Goal: Register for event/course

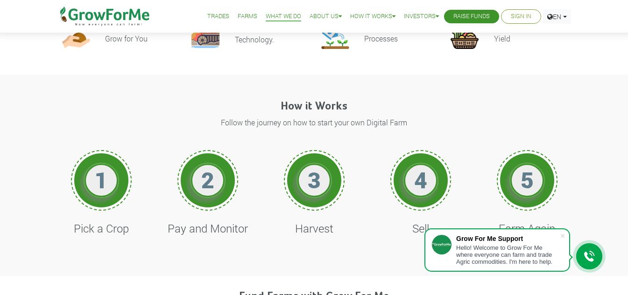
scroll to position [429, 0]
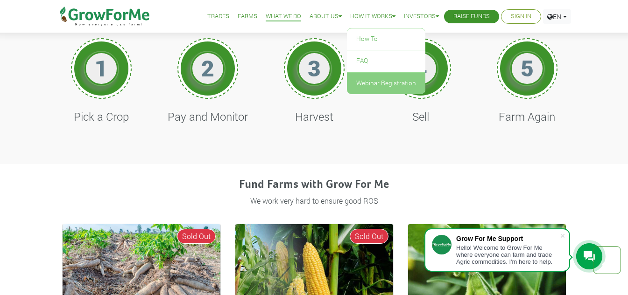
click at [378, 84] on link "Webinar Registration" at bounding box center [386, 83] width 78 height 21
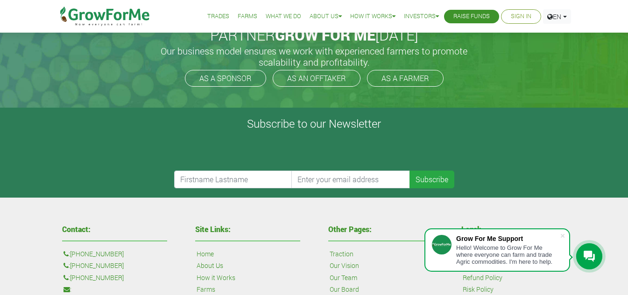
scroll to position [92, 0]
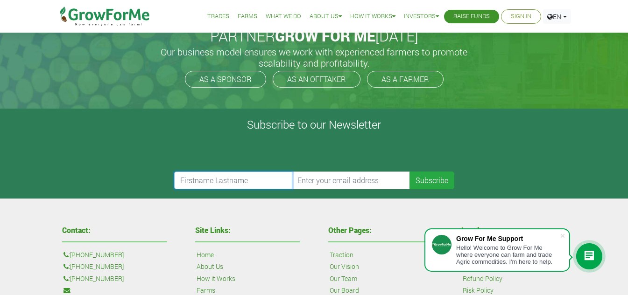
click at [258, 182] on input "text" at bounding box center [233, 181] width 119 height 18
type input "muslim suleman"
click at [312, 182] on input "email" at bounding box center [350, 181] width 119 height 18
type input "maslin330@gmail.com"
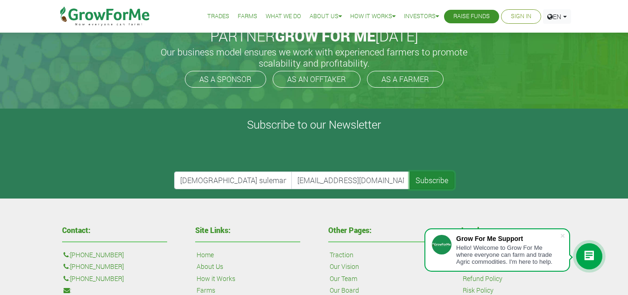
click at [419, 182] on button "Subscribe" at bounding box center [431, 181] width 45 height 18
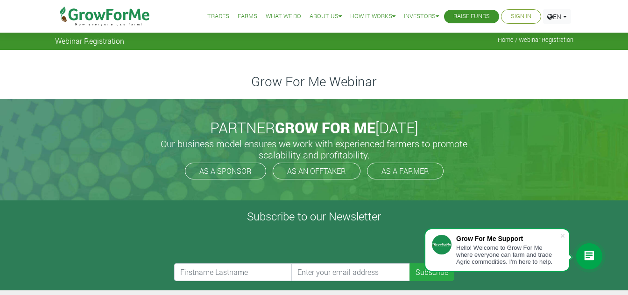
click at [515, 14] on link "Sign In" at bounding box center [521, 17] width 21 height 10
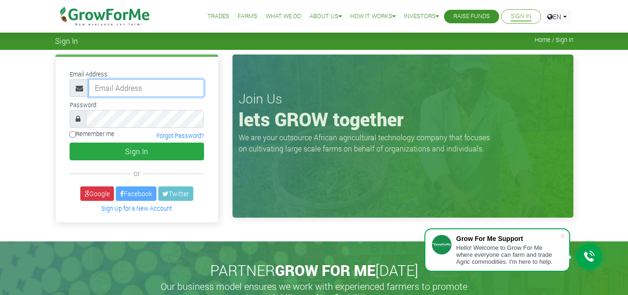
click at [153, 89] on input "email" at bounding box center [146, 88] width 115 height 18
type input "maslin330@gmail.com"
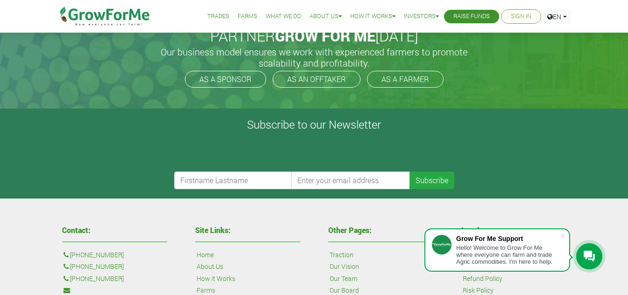
click at [496, 258] on div "Hello! Welcome to Grow For Me where everyone can farm and trade Agric commoditi…" at bounding box center [508, 255] width 104 height 21
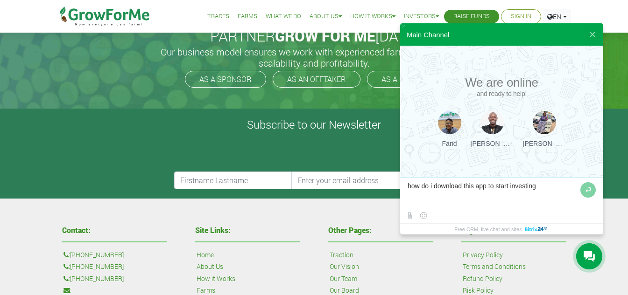
type textarea "how do i download this app to start investing"
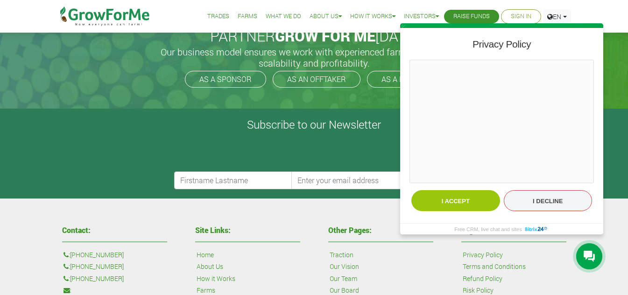
click at [538, 202] on button "I decline" at bounding box center [548, 200] width 89 height 21
type textarea "how do i download this app to start investing"
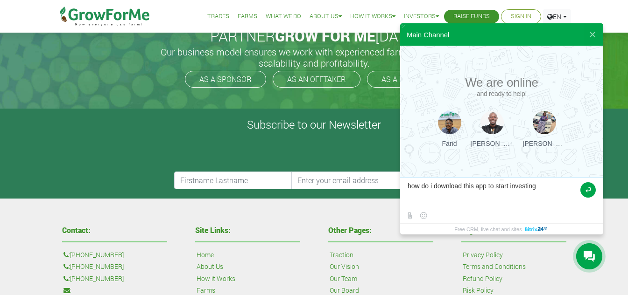
click at [588, 192] on button at bounding box center [587, 189] width 15 height 15
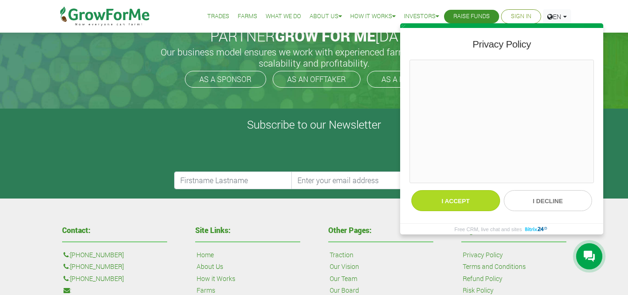
click at [480, 207] on button "I accept" at bounding box center [455, 200] width 89 height 21
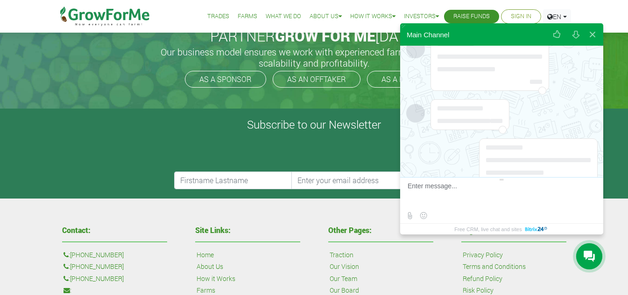
scroll to position [64, 0]
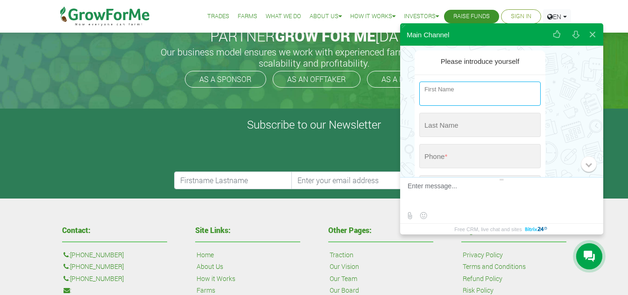
click at [468, 95] on input "string" at bounding box center [479, 94] width 121 height 24
type input "Muslim"
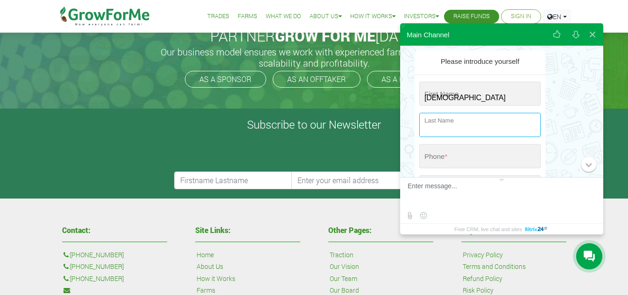
type input "suleman"
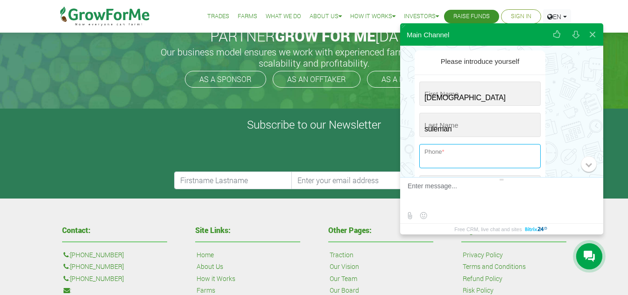
type input "+55-(21)-1040-6"
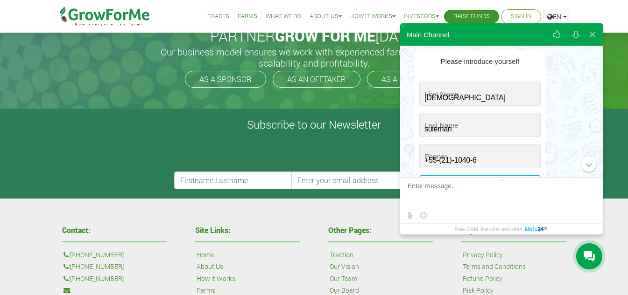
type input "maslin330@gmail.com"
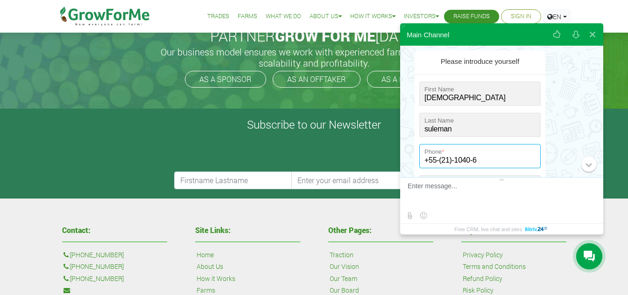
click at [484, 163] on input "+55-(21)-1040-6" at bounding box center [479, 156] width 121 height 24
type input "+233 (552) 110-406"
click at [471, 189] on textarea at bounding box center [500, 194] width 186 height 25
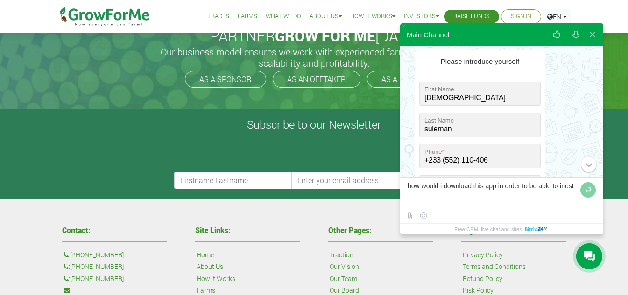
type textarea "how would i download this app in order to be able to inest n"
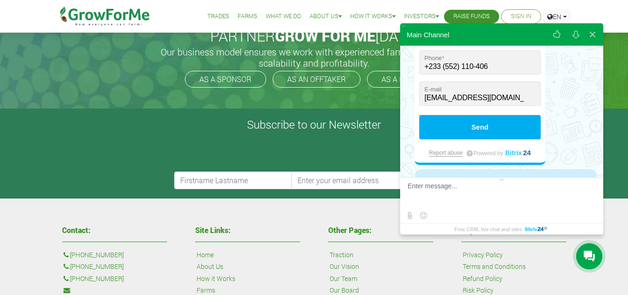
scroll to position [202, 0]
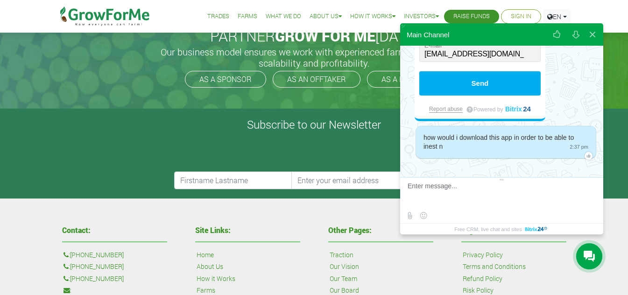
click at [342, 101] on div "PARTNER GROW FOR ME TODAY Our business model ensures we work with experienced f…" at bounding box center [314, 58] width 532 height 102
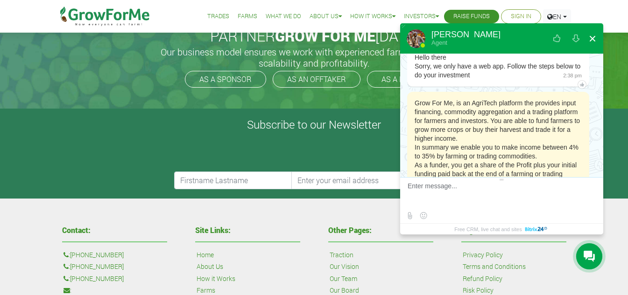
scroll to position [372, 0]
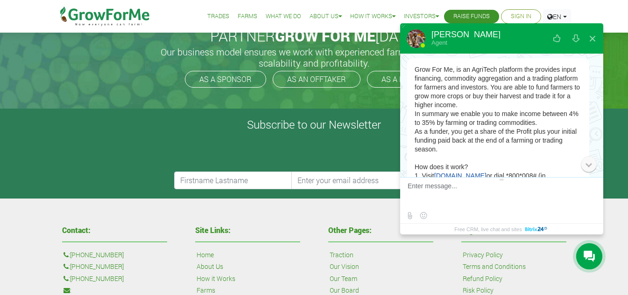
click at [586, 166] on div "0" at bounding box center [589, 164] width 16 height 16
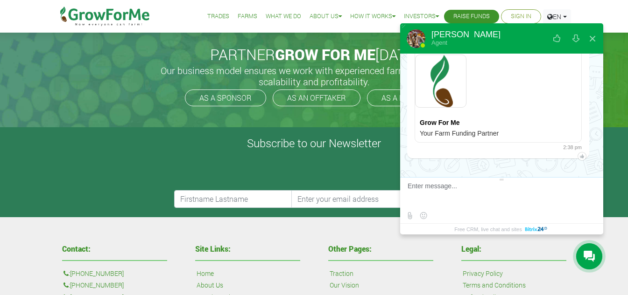
scroll to position [55, 0]
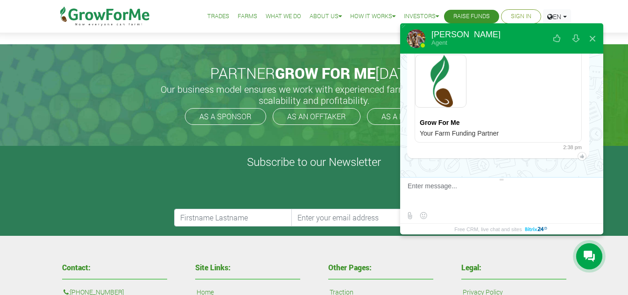
click at [579, 70] on span "The server connection is successfully established" at bounding box center [501, 62] width 203 height 17
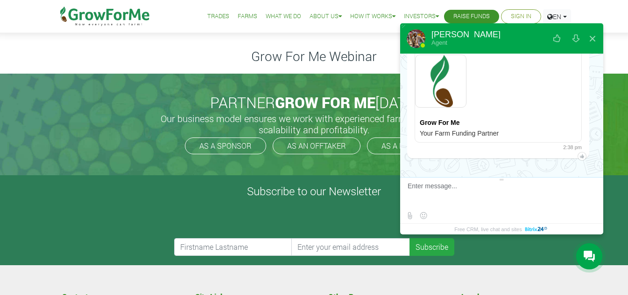
scroll to position [17, 0]
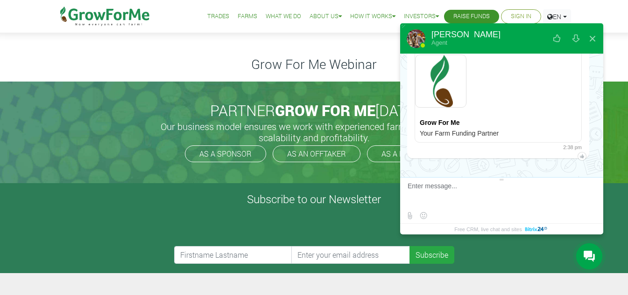
click at [576, 60] on span "The server connection is successfully established" at bounding box center [501, 62] width 203 height 17
click at [565, 63] on span "The server connection is successfully established" at bounding box center [501, 62] width 203 height 17
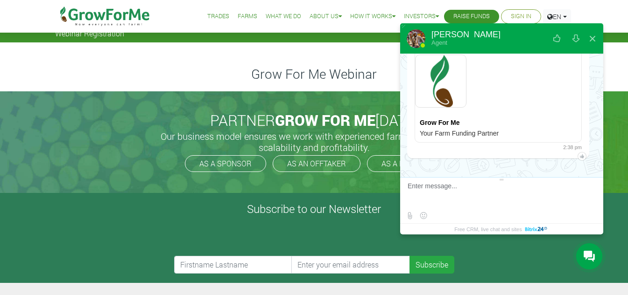
scroll to position [0, 0]
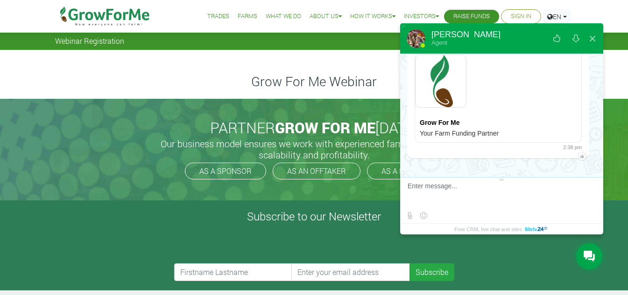
click at [437, 98] on img at bounding box center [440, 81] width 51 height 53
click at [440, 130] on div "Your Farm Funding Partner" at bounding box center [498, 135] width 166 height 13
click at [440, 127] on div "Grow For Me" at bounding box center [498, 122] width 166 height 13
click at [446, 135] on div "Your Farm Funding Partner" at bounding box center [498, 135] width 166 height 13
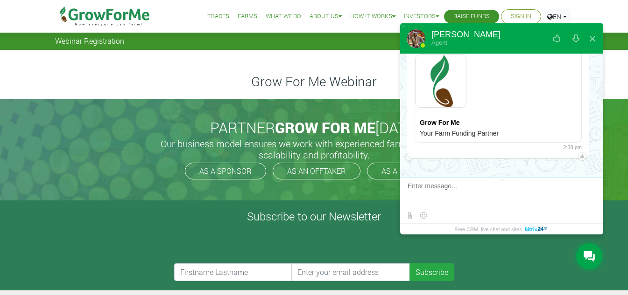
click at [476, 77] on div at bounding box center [498, 81] width 166 height 70
click at [565, 57] on span "The server connection is successfully established" at bounding box center [501, 62] width 203 height 17
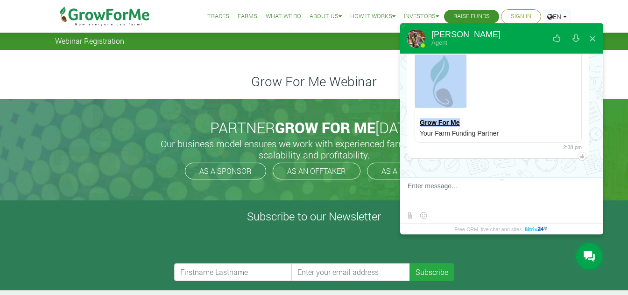
drag, startPoint x: 565, startPoint y: 58, endPoint x: 555, endPoint y: 119, distance: 62.4
click at [555, 119] on div "Samuel Agent Please introduce yourself First Name * Last Name * Phone * Field i…" at bounding box center [501, 128] width 203 height 211
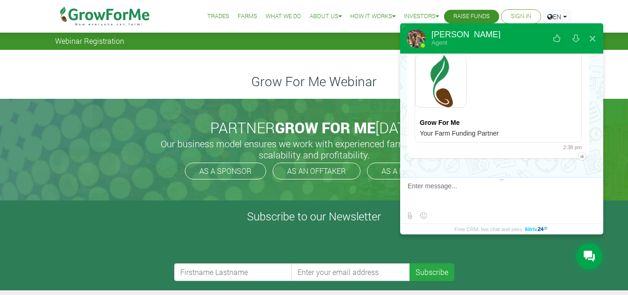
drag, startPoint x: 587, startPoint y: 111, endPoint x: 581, endPoint y: 162, distance: 51.7
click at [577, 156] on div at bounding box center [581, 156] width 9 height 9
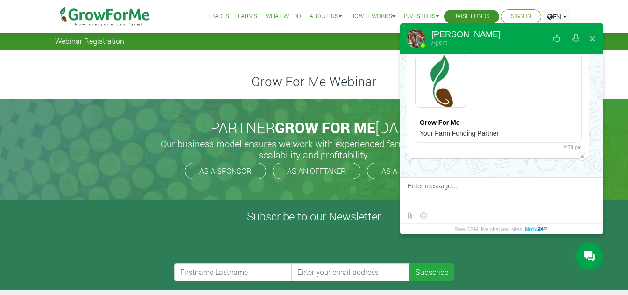
click at [577, 63] on span "The server connection is successfully established" at bounding box center [501, 62] width 203 height 17
drag, startPoint x: 577, startPoint y: 67, endPoint x: 576, endPoint y: 62, distance: 4.7
click at [576, 62] on span "The server connection is successfully established" at bounding box center [501, 62] width 203 height 17
click at [496, 57] on span "The server connection is successfully established" at bounding box center [501, 62] width 203 height 17
click at [477, 75] on div at bounding box center [498, 81] width 166 height 70
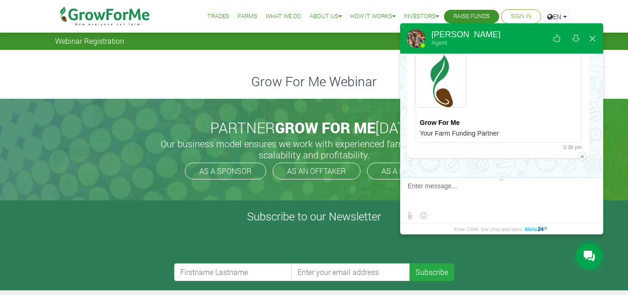
click at [438, 35] on div "Samuel" at bounding box center [465, 34] width 69 height 8
click at [438, 43] on div "Agent" at bounding box center [465, 43] width 69 height 8
click at [575, 41] on button at bounding box center [575, 39] width 17 height 22
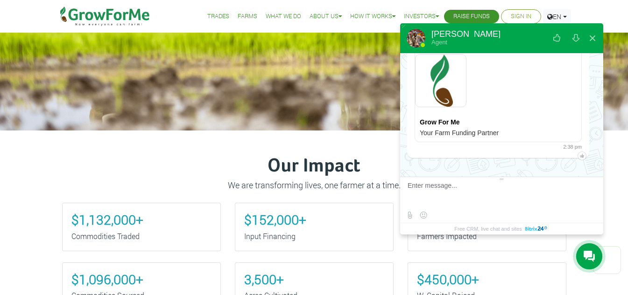
scroll to position [224, 0]
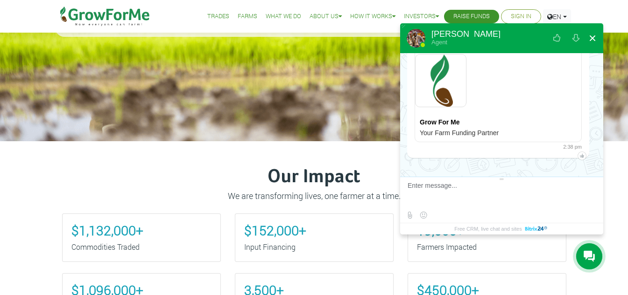
click at [588, 36] on button at bounding box center [592, 38] width 17 height 22
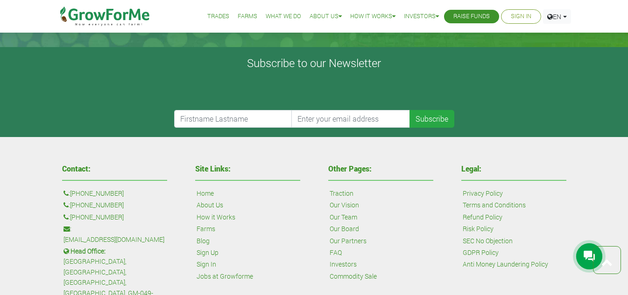
scroll to position [2083, 0]
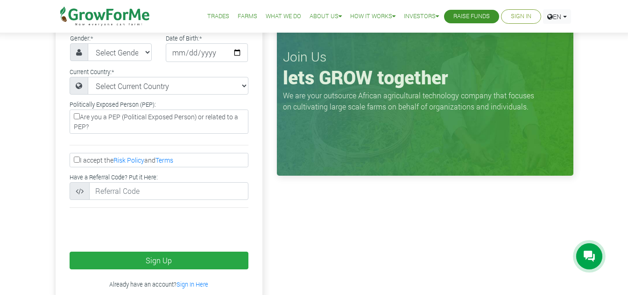
scroll to position [299, 0]
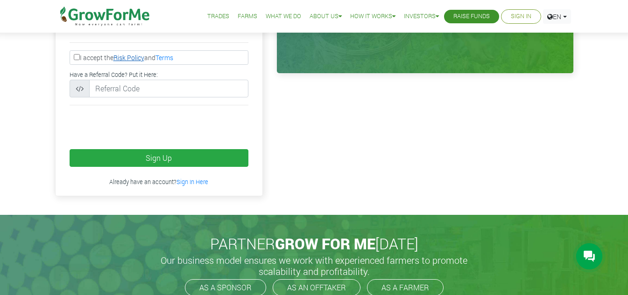
click at [126, 59] on link "Risk Policy" at bounding box center [128, 57] width 31 height 9
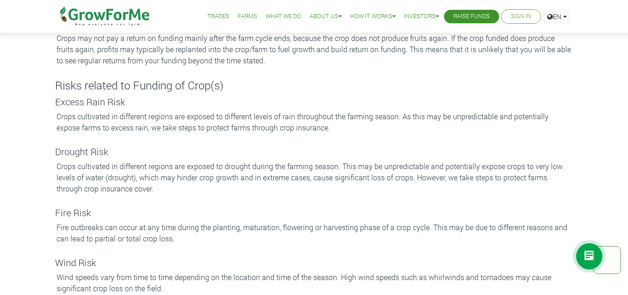
scroll to position [840, 0]
